Goal: Task Accomplishment & Management: Complete application form

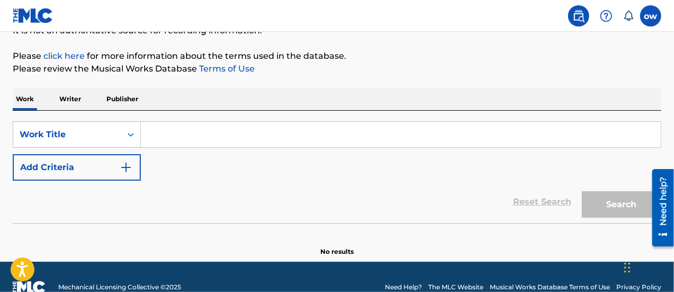
scroll to position [112, 0]
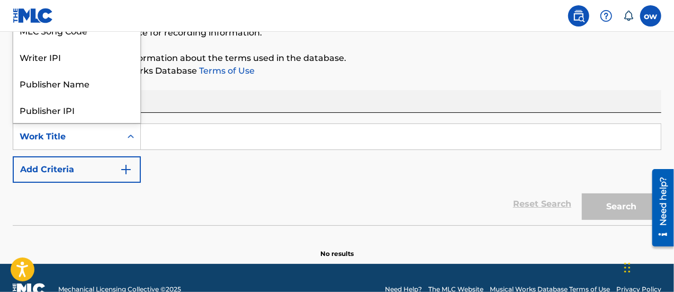
click at [102, 134] on div "Work Title" at bounding box center [67, 136] width 95 height 13
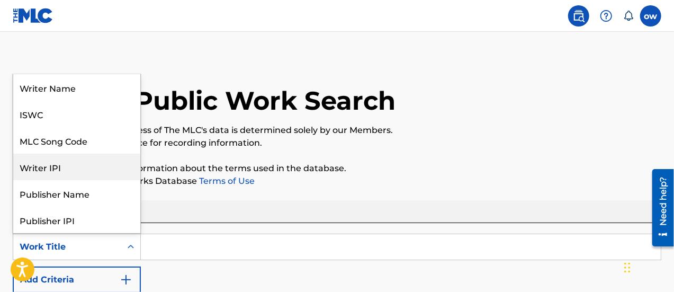
scroll to position [0, 0]
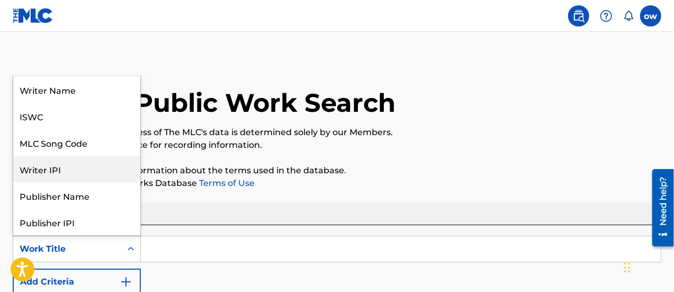
click at [100, 164] on div "Writer IPI" at bounding box center [76, 169] width 127 height 26
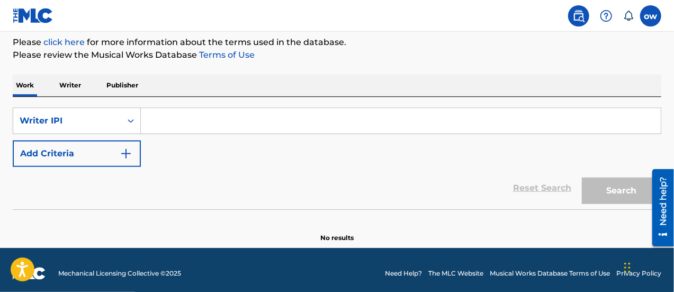
scroll to position [123, 0]
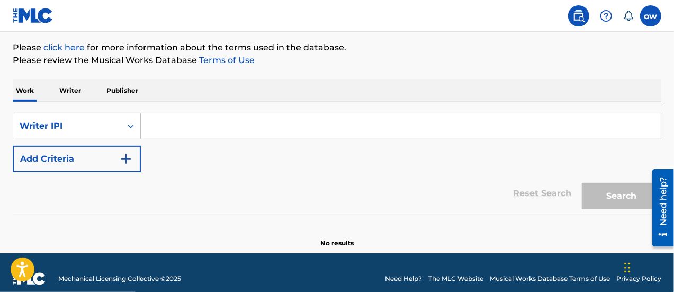
click at [73, 86] on p "Writer" at bounding box center [70, 90] width 28 height 22
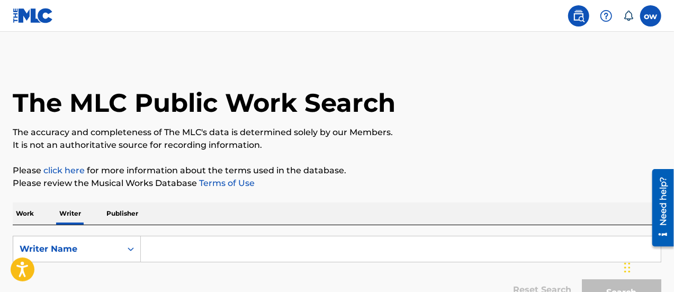
click at [125, 210] on p "Publisher" at bounding box center [122, 213] width 38 height 22
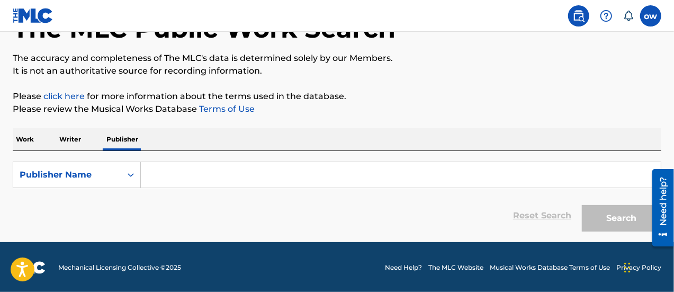
scroll to position [75, 0]
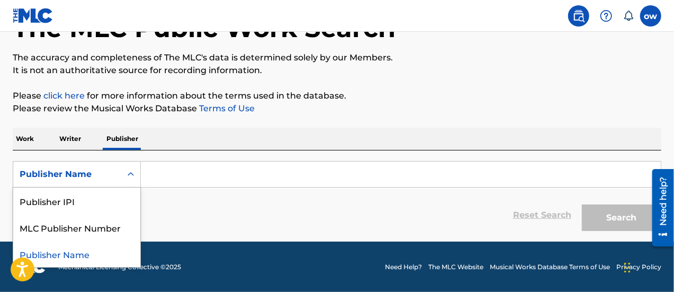
click at [130, 172] on icon "Search Form" at bounding box center [130, 174] width 11 height 11
click at [281, 218] on div "Reset Search Search" at bounding box center [337, 215] width 649 height 42
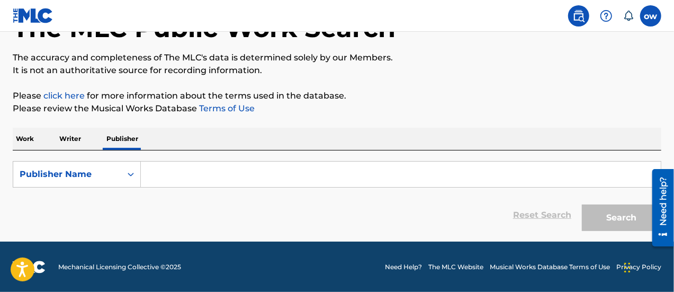
click at [30, 136] on p "Work" at bounding box center [25, 139] width 24 height 22
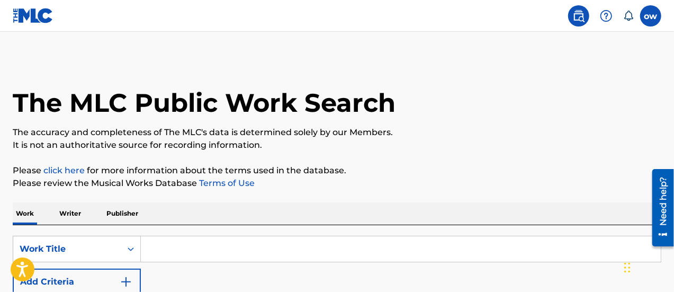
click at [655, 20] on label at bounding box center [650, 15] width 21 height 21
click at [651, 16] on input "ow [PERSON_NAME] [EMAIL_ADDRESS][DOMAIN_NAME] Notification Preferences Profile …" at bounding box center [651, 16] width 0 height 0
click at [488, 64] on div "The MLC Public Work Search" at bounding box center [337, 96] width 649 height 77
click at [606, 20] on img at bounding box center [606, 16] width 13 height 13
click at [516, 79] on div "The MLC Public Work Search" at bounding box center [337, 96] width 649 height 77
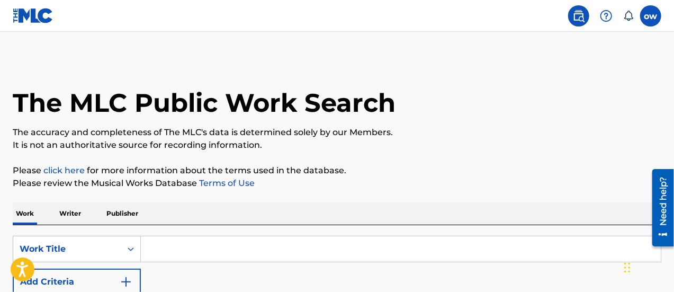
click at [575, 15] on img at bounding box center [578, 16] width 13 height 13
click at [25, 271] on icon "Open accessiBe: accessibility options, statement and help" at bounding box center [22, 268] width 13 height 17
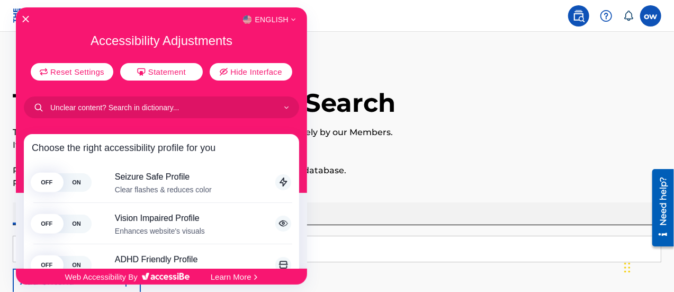
click at [21, 19] on div "English" at bounding box center [161, 20] width 291 height 14
click at [24, 19] on icon "Close Accessibility Interface" at bounding box center [25, 18] width 7 height 7
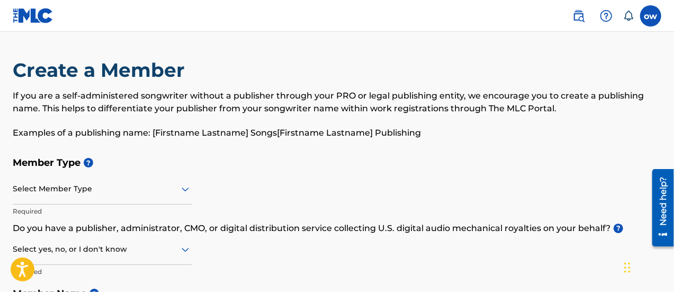
click at [185, 192] on div "Select Member Type" at bounding box center [102, 189] width 179 height 30
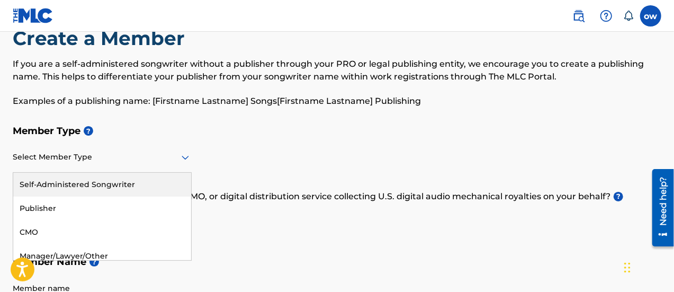
click at [165, 185] on div "Self-Administered Songwriter" at bounding box center [102, 185] width 178 height 24
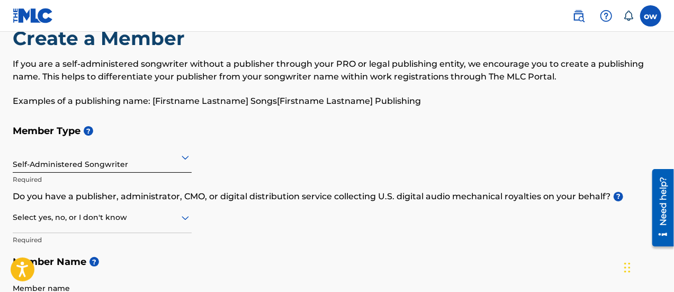
click at [256, 156] on div "Member Type ? Self-Administered Songwriter Required Do you have a publisher, ad…" at bounding box center [337, 220] width 649 height 201
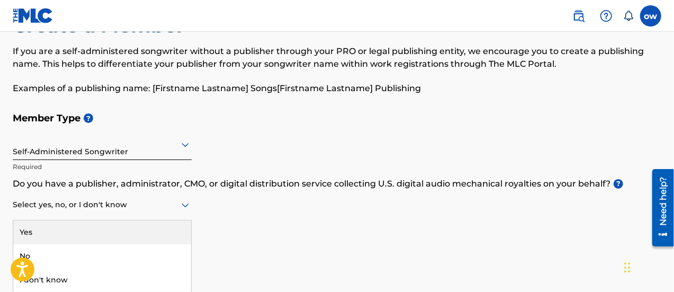
click at [187, 219] on div "Select yes, no, or I don't know" at bounding box center [102, 205] width 179 height 30
click at [121, 233] on div "Yes" at bounding box center [102, 232] width 178 height 24
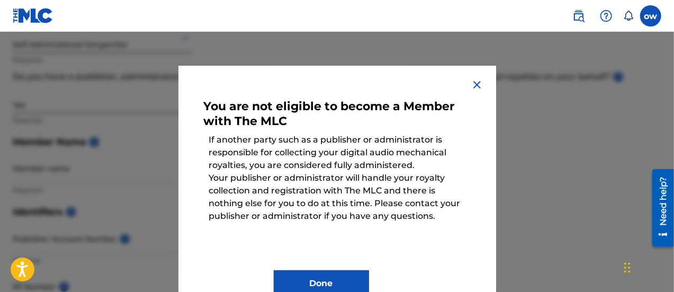
scroll to position [157, 0]
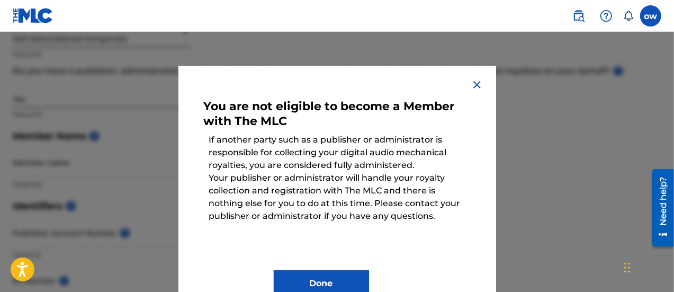
click at [327, 278] on button "Done" at bounding box center [321, 283] width 95 height 26
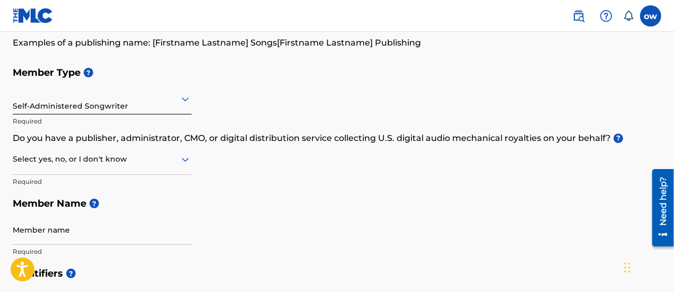
scroll to position [88, 0]
